Goal: Information Seeking & Learning: Learn about a topic

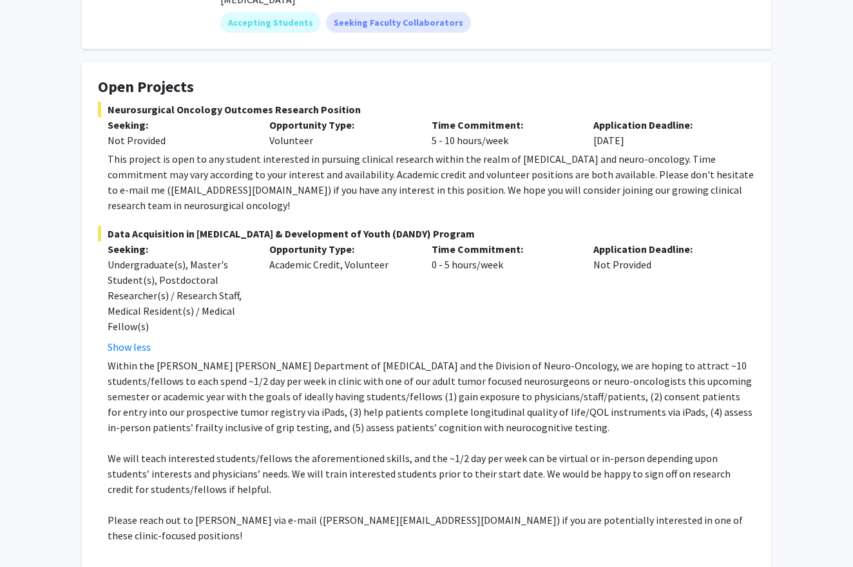
scroll to position [187, 0]
click at [260, 284] on div "Opportunity Type: Academic Credit, Volunteer" at bounding box center [340, 298] width 162 height 113
click at [216, 284] on div "Undergraduate(s), Master's Student(s), Postdoctoral Researcher(s) / Research St…" at bounding box center [179, 296] width 142 height 77
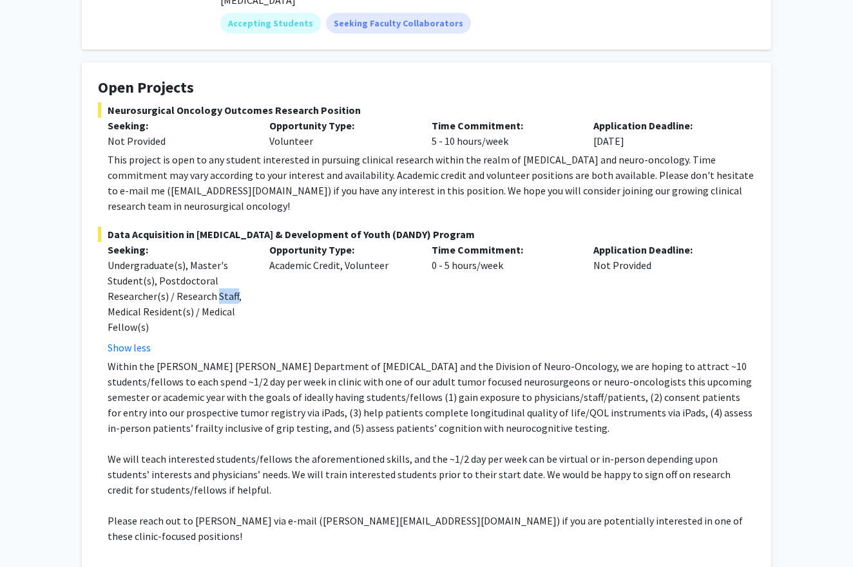
click at [216, 284] on div "Undergraduate(s), Master's Student(s), Postdoctoral Researcher(s) / Research St…" at bounding box center [179, 296] width 142 height 77
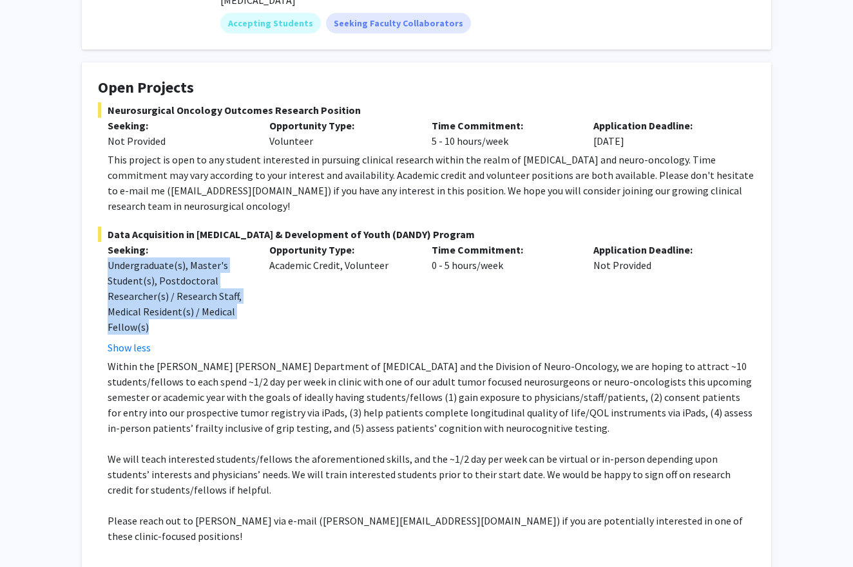
click at [216, 284] on div "Undergraduate(s), Master's Student(s), Postdoctoral Researcher(s) / Research St…" at bounding box center [179, 296] width 142 height 77
click at [211, 289] on div "Undergraduate(s), Master's Student(s), Postdoctoral Researcher(s) / Research St…" at bounding box center [179, 296] width 142 height 77
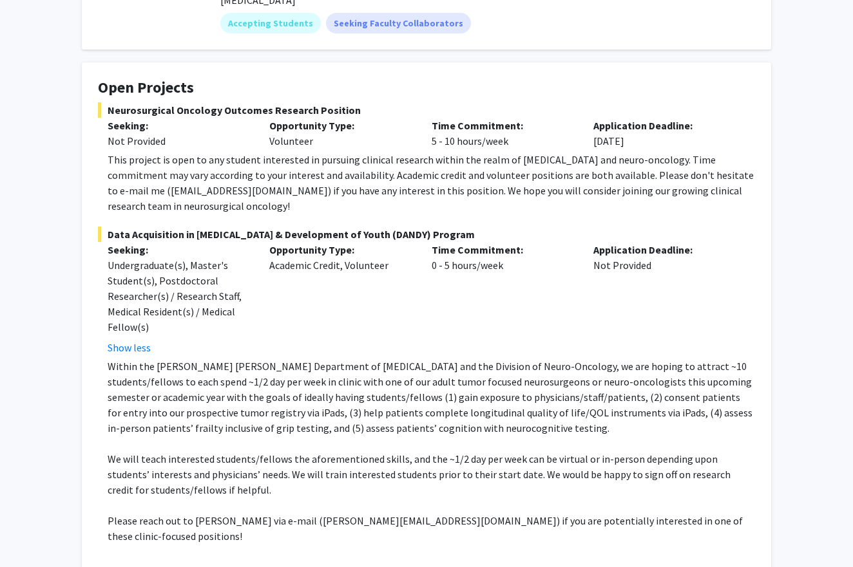
click at [218, 384] on p "Within the [PERSON_NAME] [PERSON_NAME] Department of [MEDICAL_DATA] and the Div…" at bounding box center [431, 397] width 647 height 77
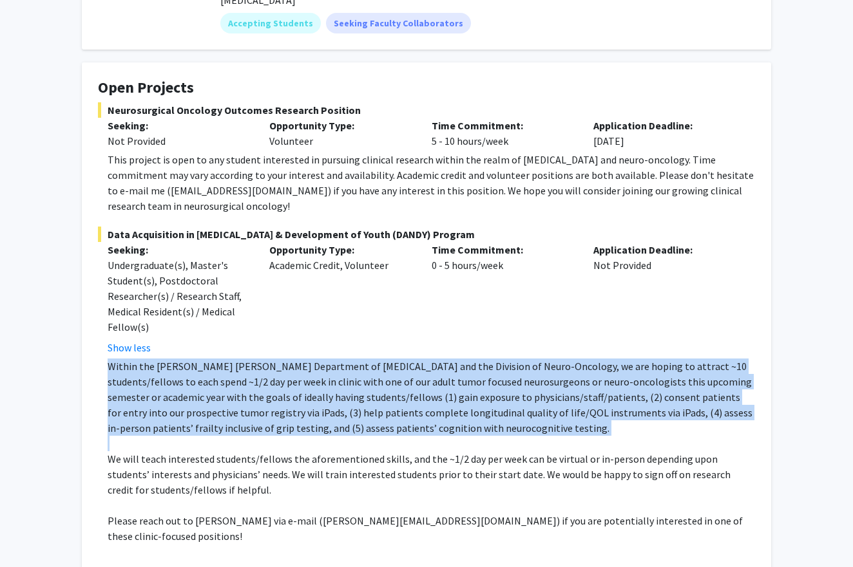
click at [218, 384] on p "Within the [PERSON_NAME] [PERSON_NAME] Department of [MEDICAL_DATA] and the Div…" at bounding box center [431, 397] width 647 height 77
click at [225, 436] on p at bounding box center [431, 443] width 647 height 15
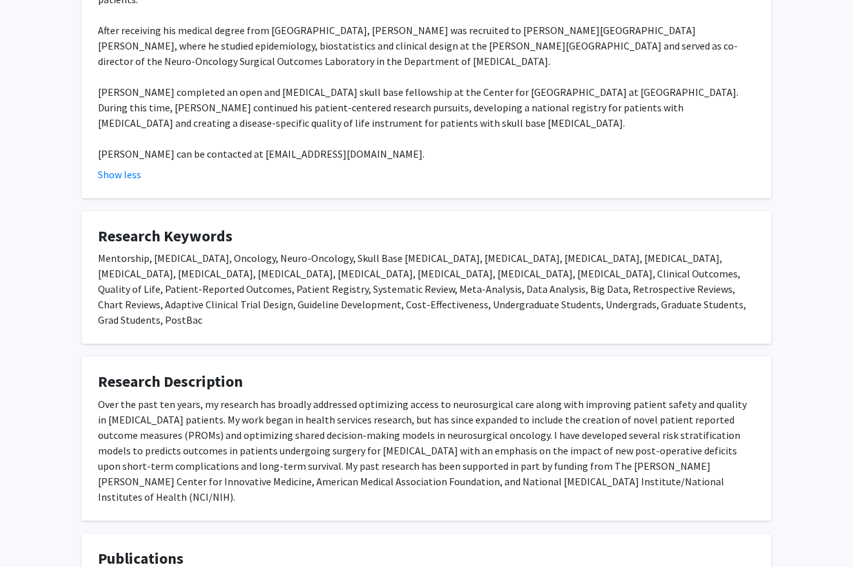
scroll to position [926, 0]
